Goal: Task Accomplishment & Management: Use online tool/utility

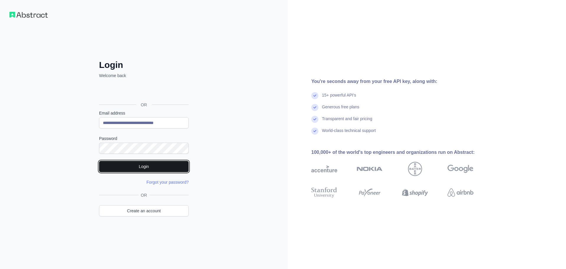
click at [161, 166] on button "Login" at bounding box center [144, 166] width 90 height 11
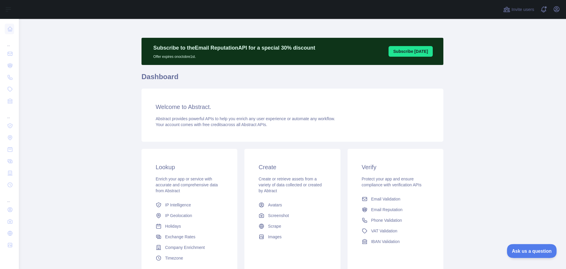
click at [537, 249] on span "Ask us a question" at bounding box center [529, 250] width 44 height 4
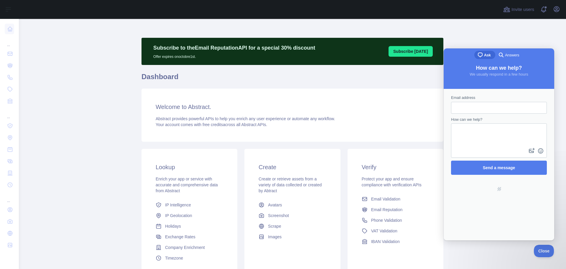
click at [505, 33] on main "Subscribe to the Email Reputation API for a special 30 % discount Offer expires…" at bounding box center [292, 144] width 547 height 250
click at [84, 111] on main "Subscribe to the Email Reputation API for a special 30 % discount Offer expires…" at bounding box center [292, 144] width 547 height 250
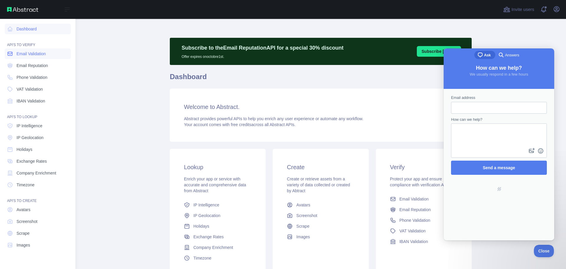
click at [28, 55] on span "Email Validation" at bounding box center [31, 54] width 29 height 6
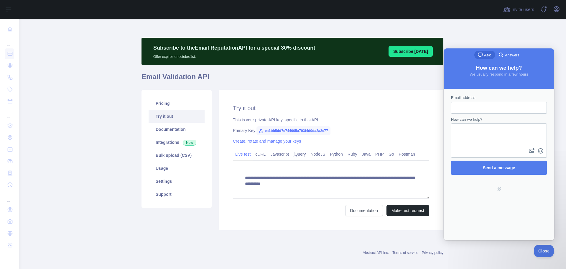
type input "**********"
